Goal: Information Seeking & Learning: Find specific page/section

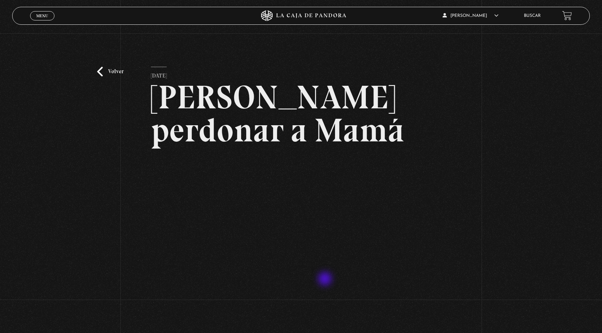
scroll to position [47, 0]
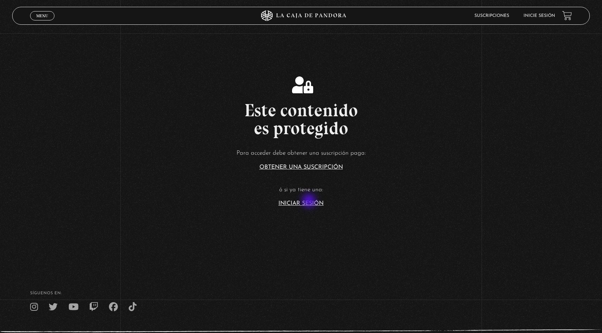
click at [309, 201] on link "Iniciar Sesión" at bounding box center [300, 203] width 45 height 6
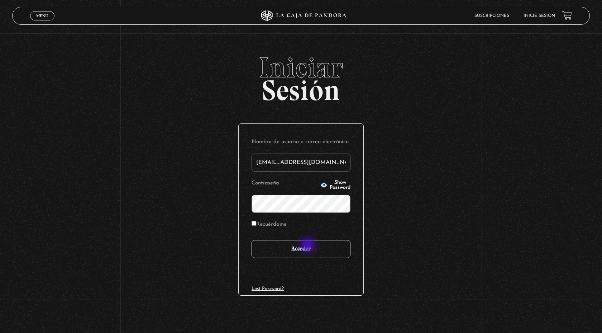
type input "[EMAIL_ADDRESS][DOMAIN_NAME]"
click at [309, 246] on input "Acceder" at bounding box center [301, 249] width 99 height 18
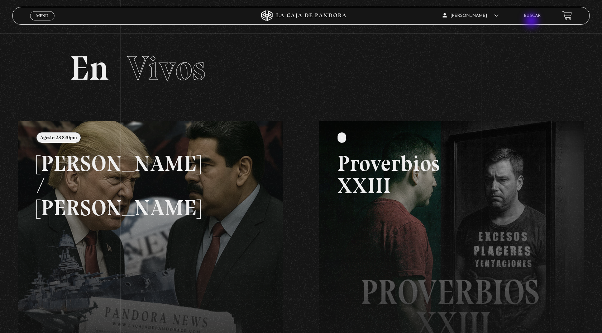
click at [532, 22] on div "Maricruz Alvarez Murillo En vivos Pandora Centinelas Mi cuenta Salir Buscar" at bounding box center [481, 15] width 181 height 17
click at [533, 15] on link "Buscar" at bounding box center [532, 16] width 17 height 4
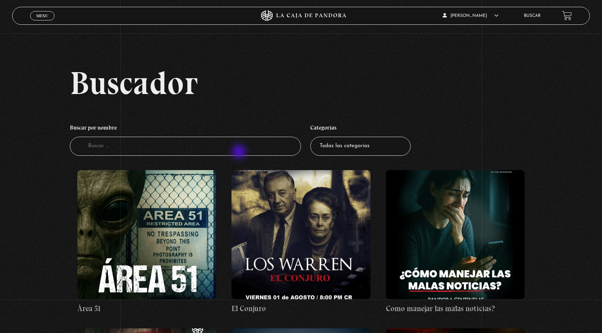
click at [240, 152] on input "Buscador" at bounding box center [185, 146] width 231 height 19
type input "mama"
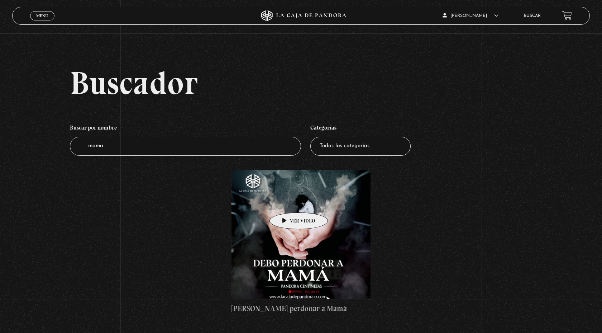
click at [287, 201] on figure at bounding box center [301, 234] width 139 height 129
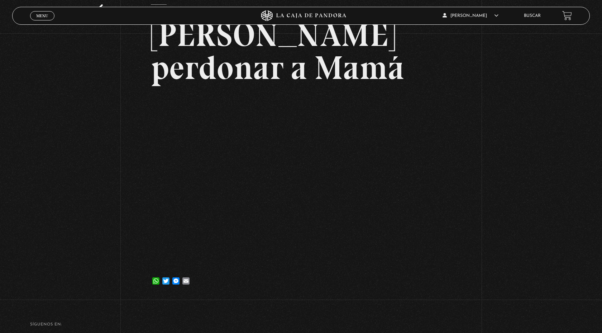
scroll to position [64, 0]
